Goal: Task Accomplishment & Management: Complete application form

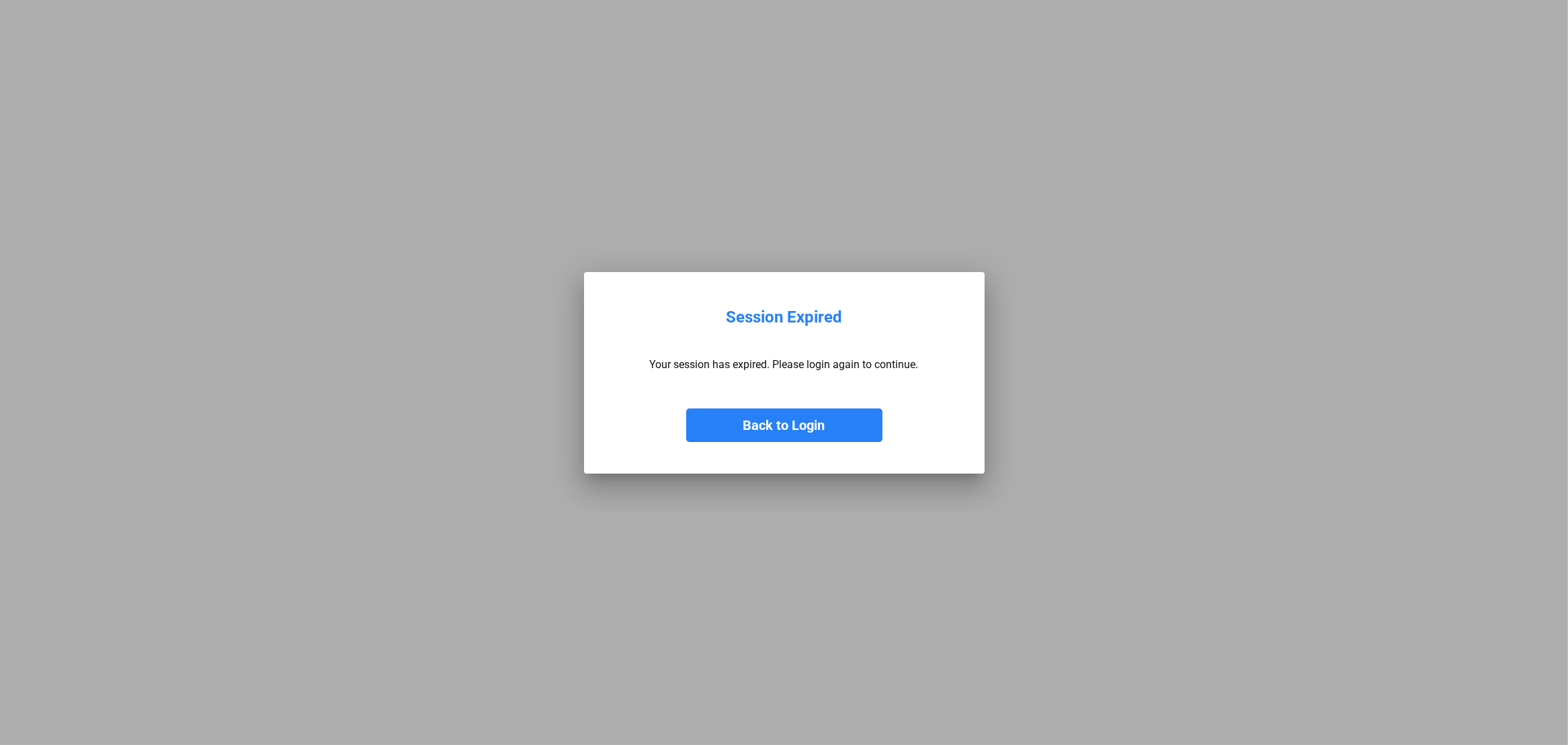
click at [765, 423] on button "Back to Login" at bounding box center [784, 425] width 196 height 33
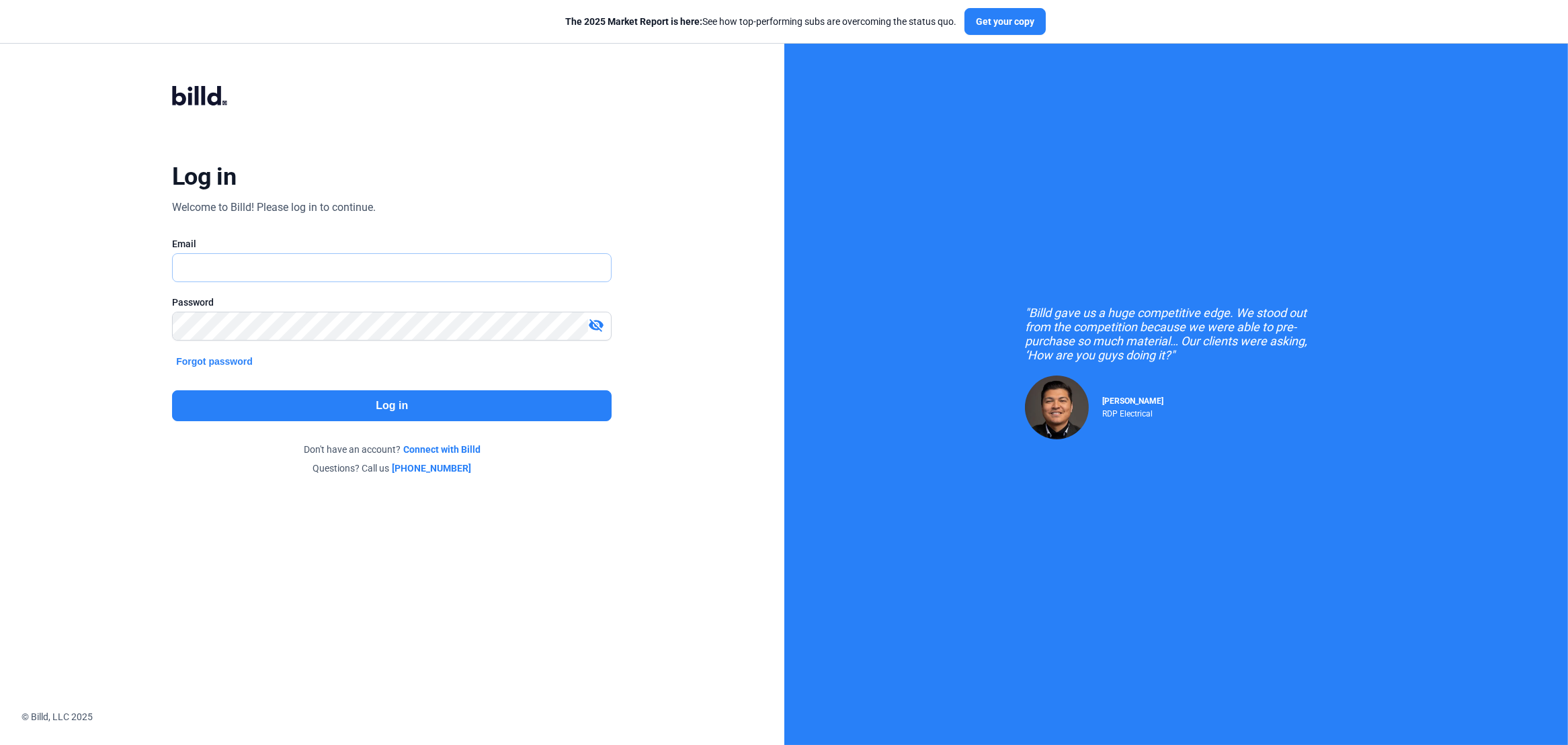
type input "[PERSON_NAME][EMAIL_ADDRESS][DOMAIN_NAME]"
click at [382, 394] on button "Log in" at bounding box center [392, 406] width 439 height 31
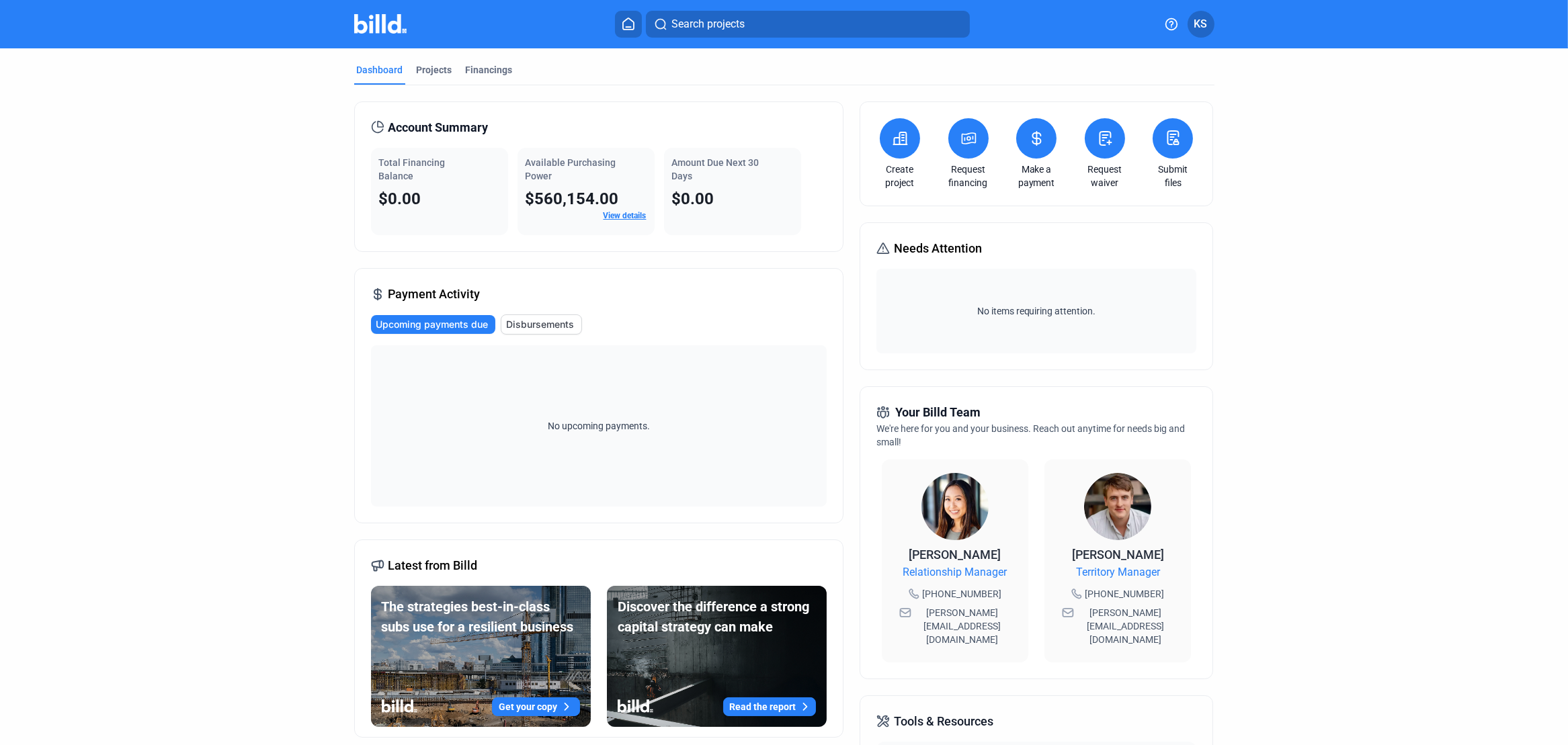
click at [1099, 140] on icon at bounding box center [1104, 139] width 11 height 14
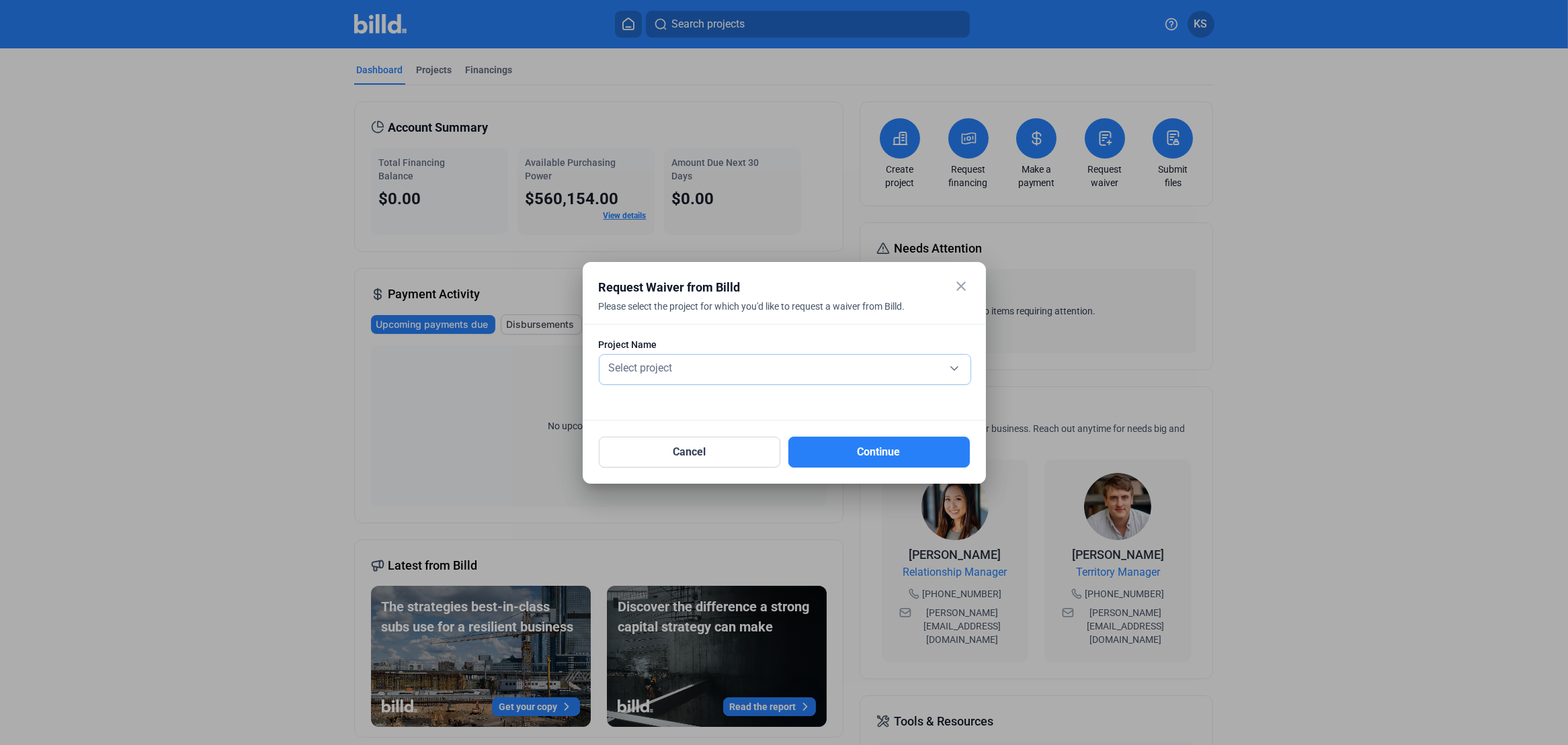
click at [954, 368] on div "Select project" at bounding box center [785, 367] width 358 height 19
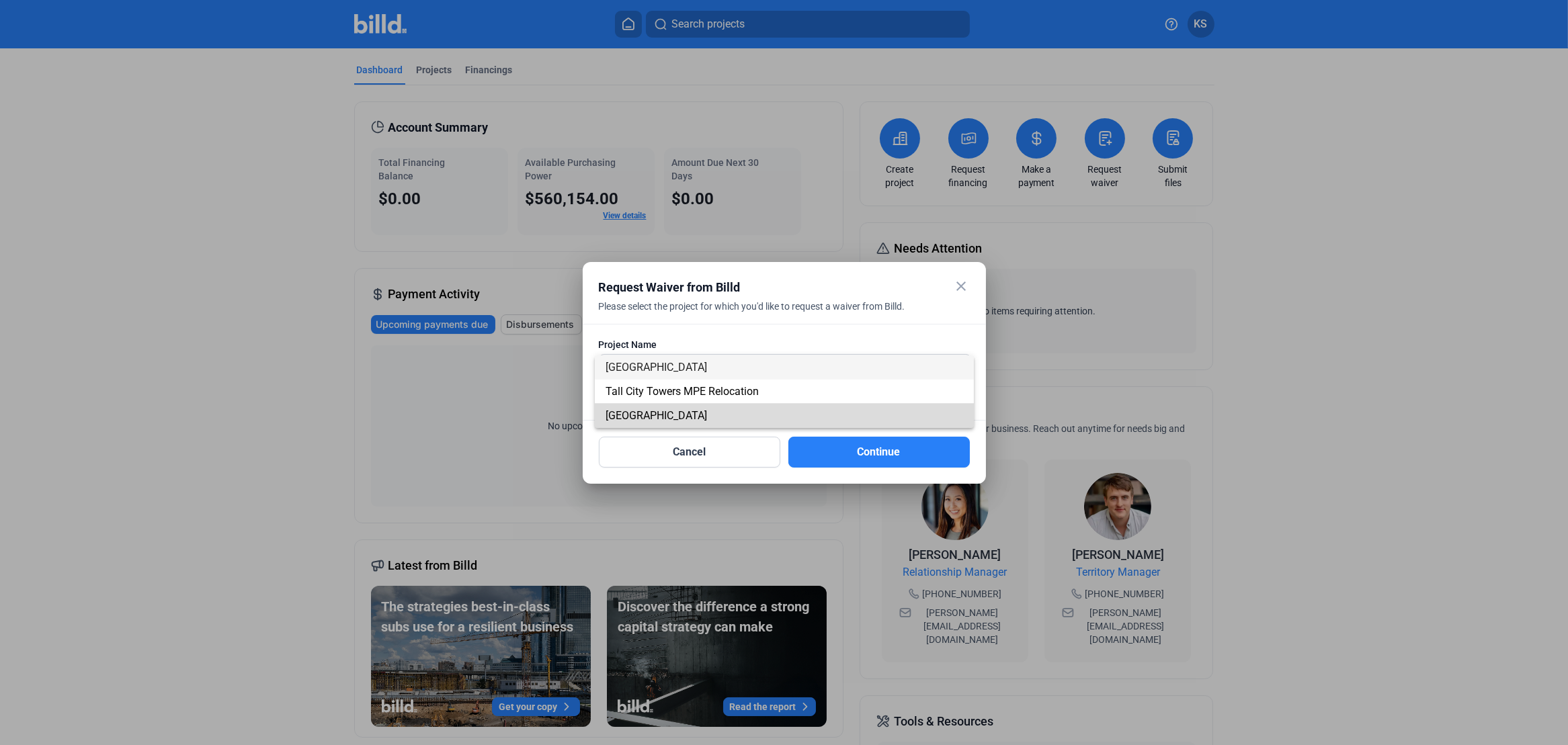
click at [681, 421] on span "[GEOGRAPHIC_DATA]" at bounding box center [655, 415] width 101 height 13
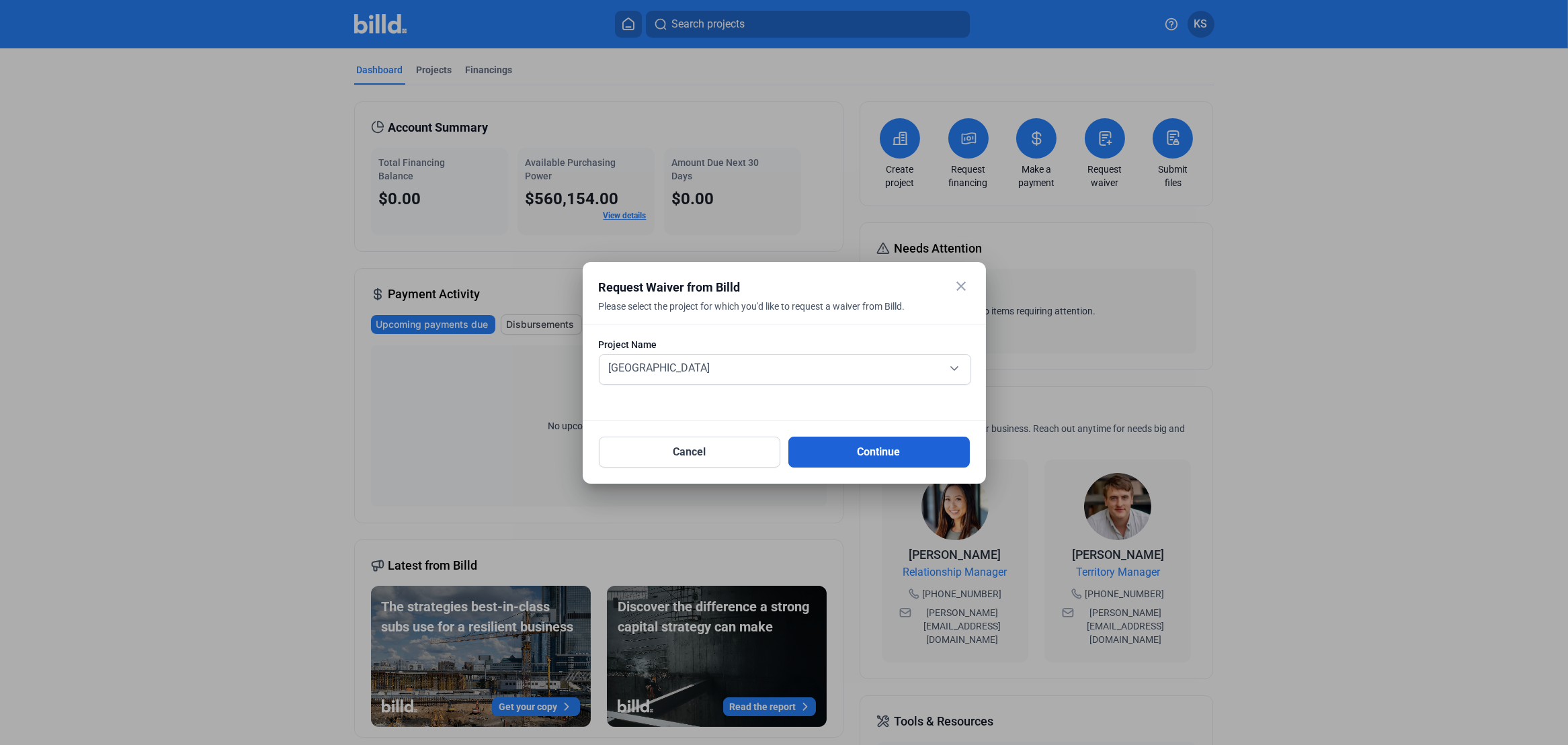
click at [873, 450] on button "Continue" at bounding box center [878, 452] width 181 height 31
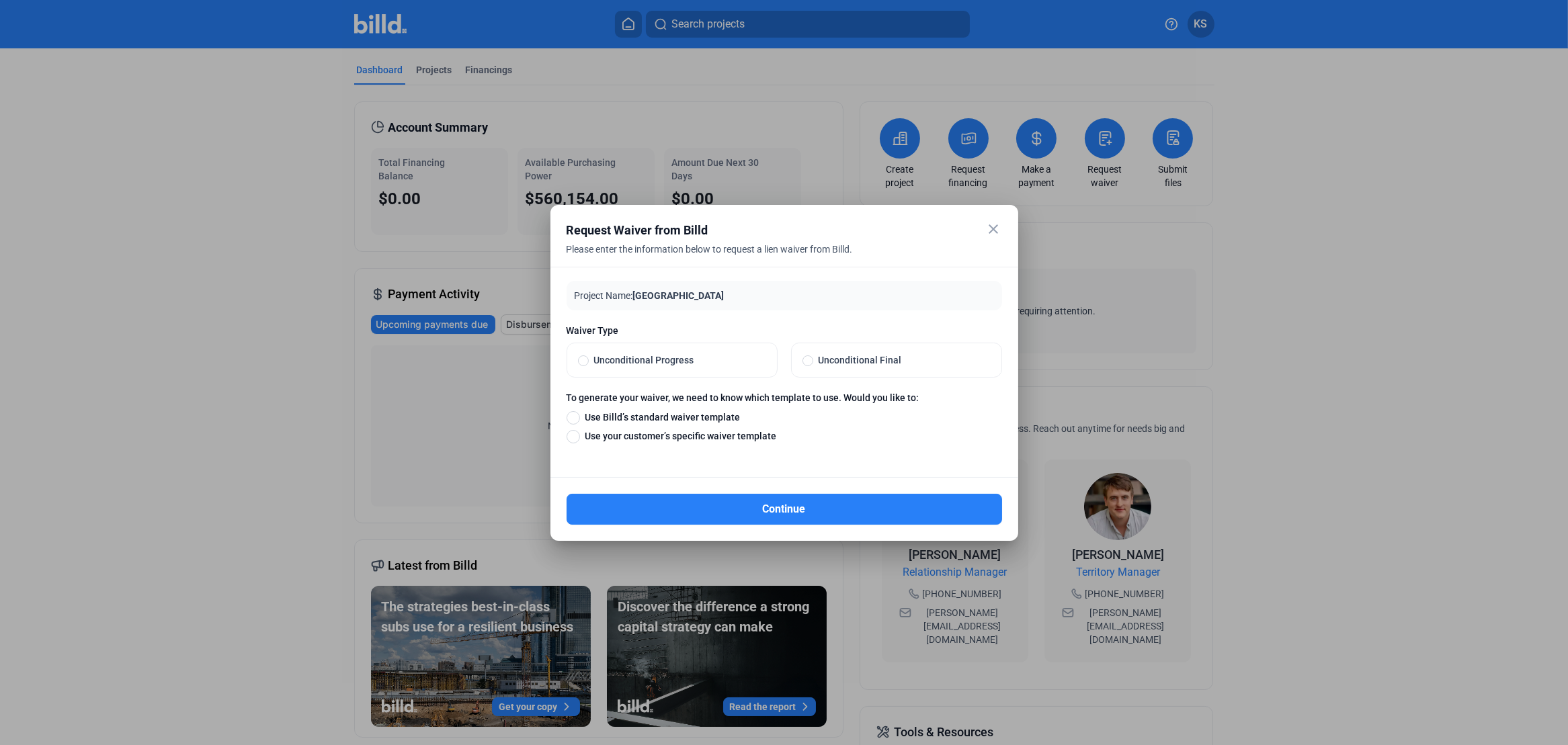
click at [805, 359] on span at bounding box center [808, 361] width 11 height 11
click at [805, 359] on input "Unconditional Final" at bounding box center [808, 360] width 11 height 12
radio input "true"
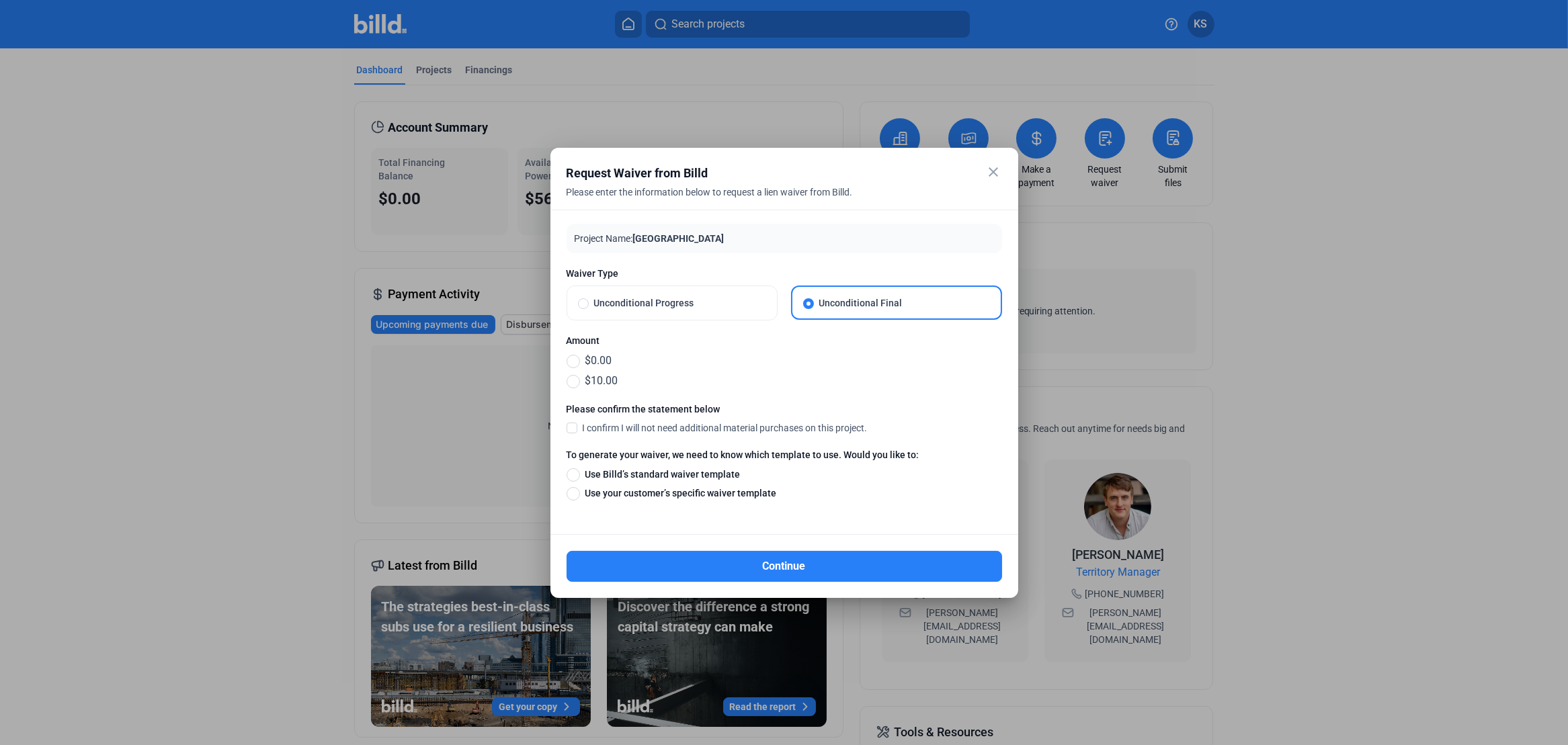
click at [575, 426] on span at bounding box center [571, 427] width 11 height 12
click at [0, 0] on input "I confirm I will not need additional material purchases on this project." at bounding box center [0, 0] width 0 height 0
click at [575, 360] on span at bounding box center [573, 362] width 14 height 14
click at [575, 360] on input "$0.00" at bounding box center [573, 360] width 14 height 14
radio input "true"
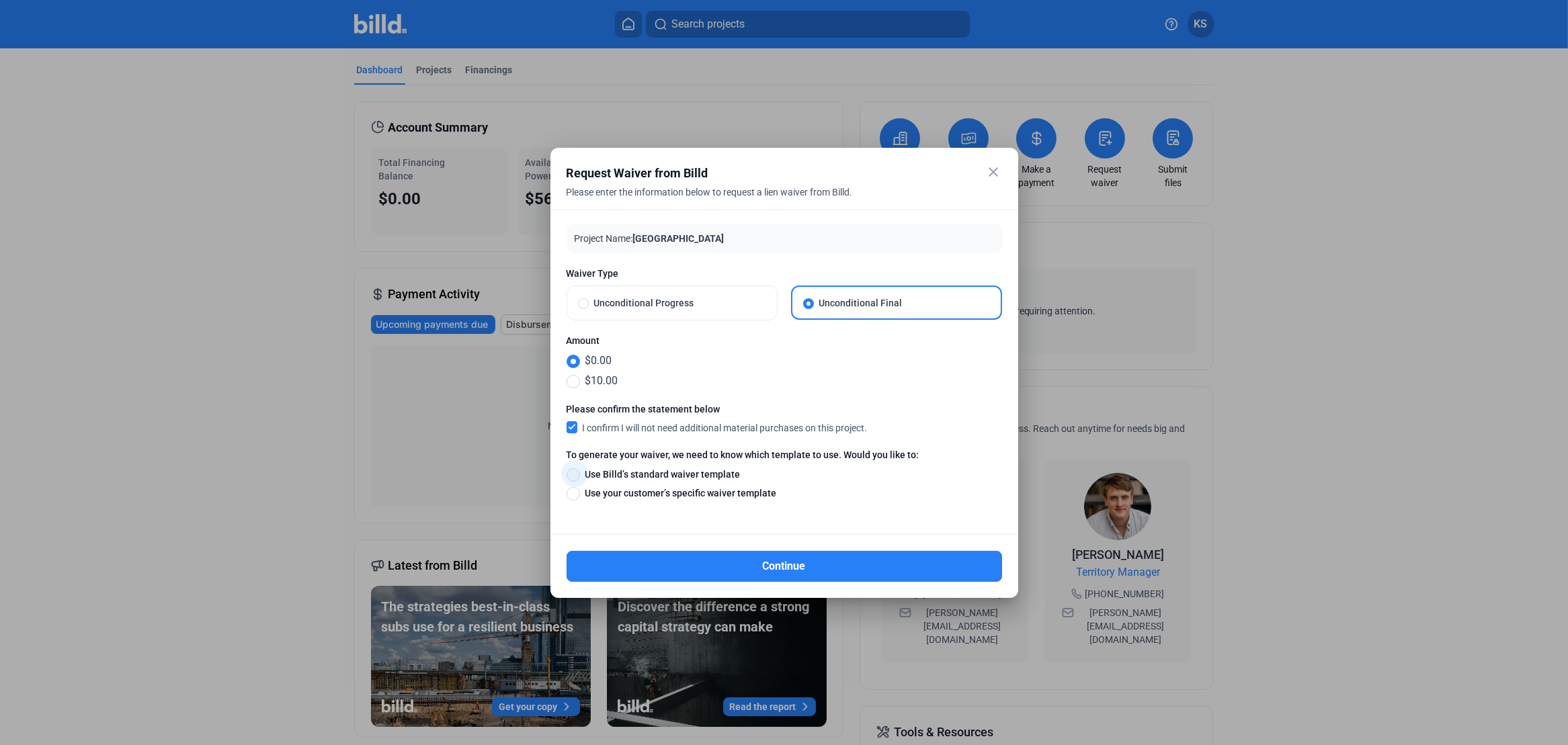
click at [574, 474] on span at bounding box center [573, 475] width 14 height 14
click at [574, 474] on input "Use Billd’s standard waiver template" at bounding box center [573, 474] width 14 height 14
radio input "true"
click at [798, 559] on button "Continue" at bounding box center [784, 566] width 436 height 31
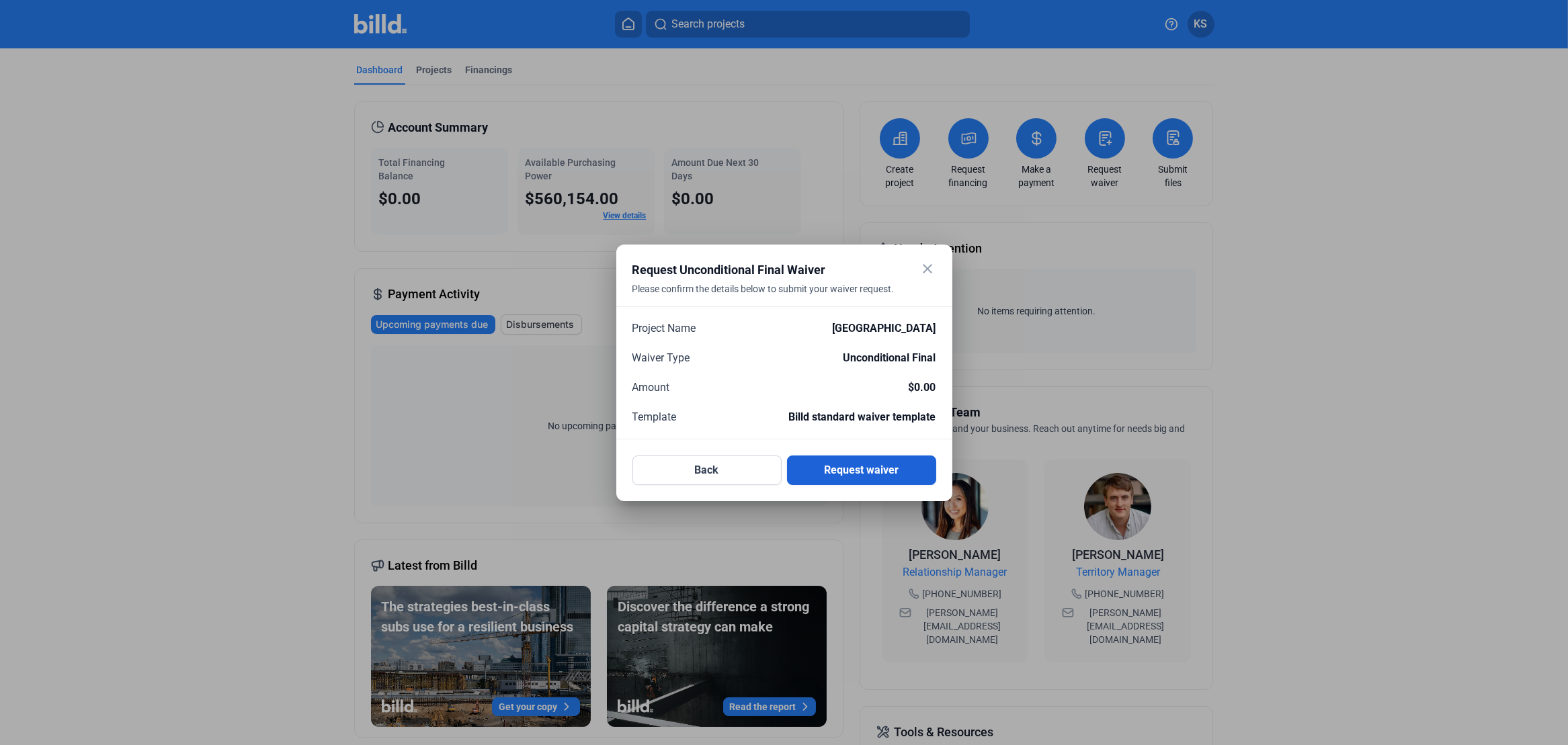
click at [856, 473] on button "Request waiver" at bounding box center [861, 470] width 149 height 30
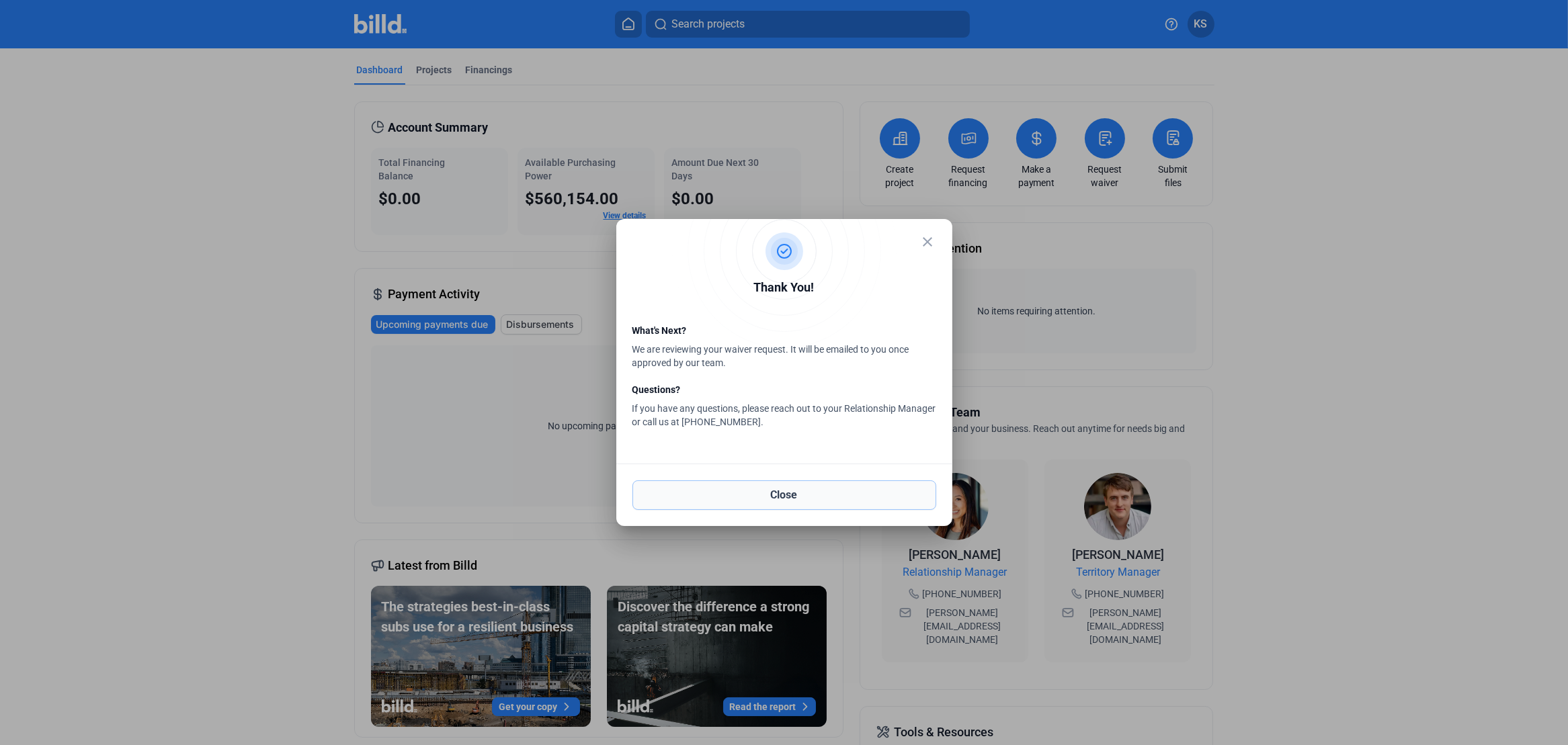
click at [798, 492] on button "Close" at bounding box center [784, 495] width 304 height 30
